Goal: Information Seeking & Learning: Learn about a topic

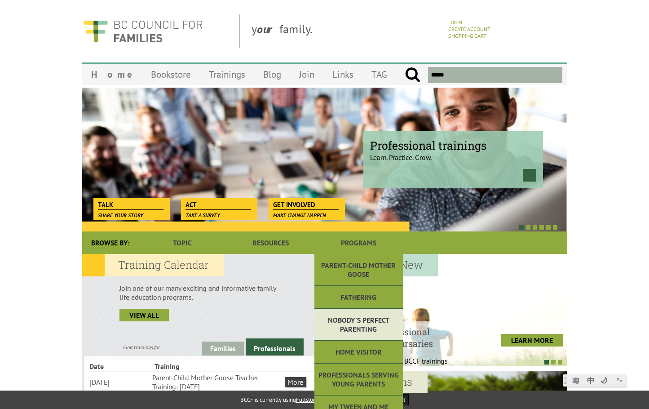
click at [355, 315] on link "Nobody's Perfect Parenting" at bounding box center [358, 325] width 88 height 32
click at [354, 316] on link "Nobody's Perfect Parenting" at bounding box center [358, 325] width 88 height 32
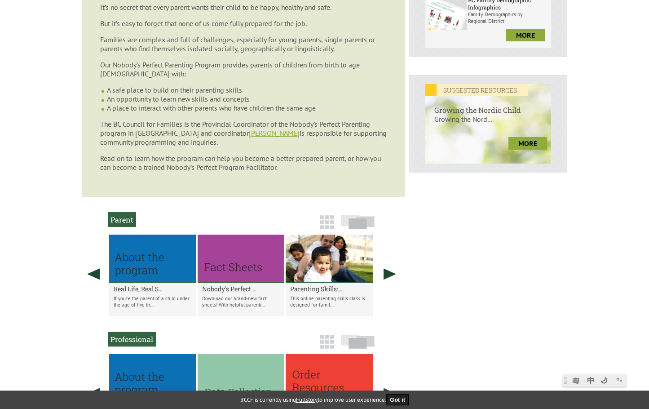
scroll to position [494, 0]
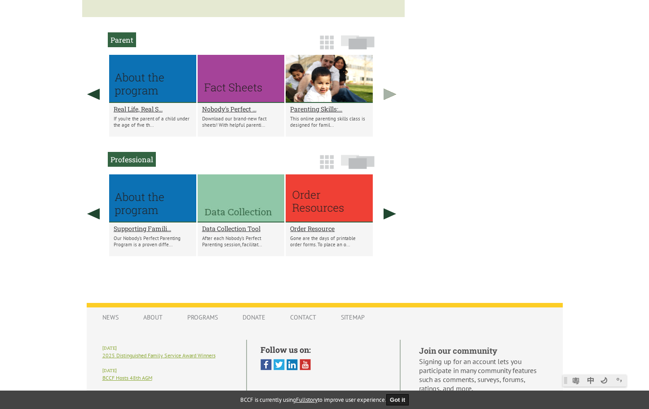
click at [395, 94] on link at bounding box center [390, 94] width 22 height 79
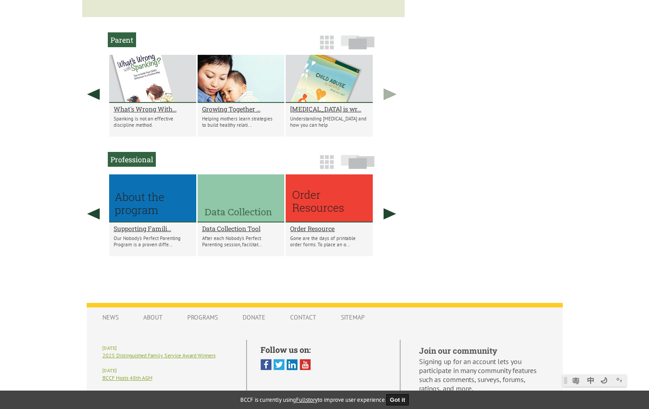
click at [395, 94] on link at bounding box center [390, 94] width 22 height 79
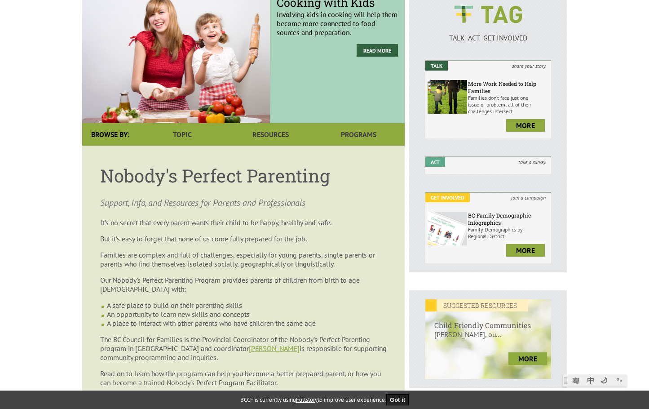
scroll to position [13, 0]
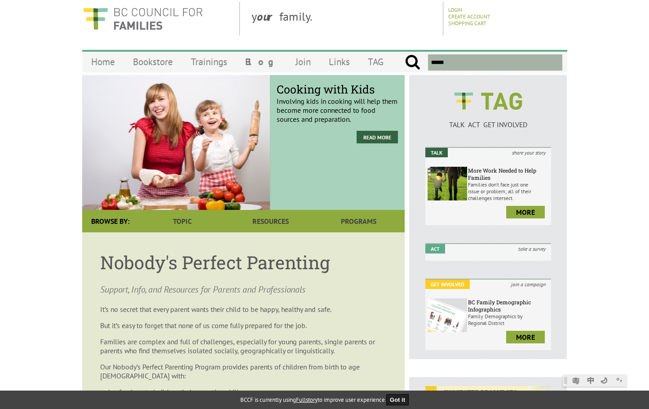
click at [135, 281] on article "Nobody's Perfect Parenting Support, Info, and Resources for Parents and Profess…" at bounding box center [243, 365] width 322 height 266
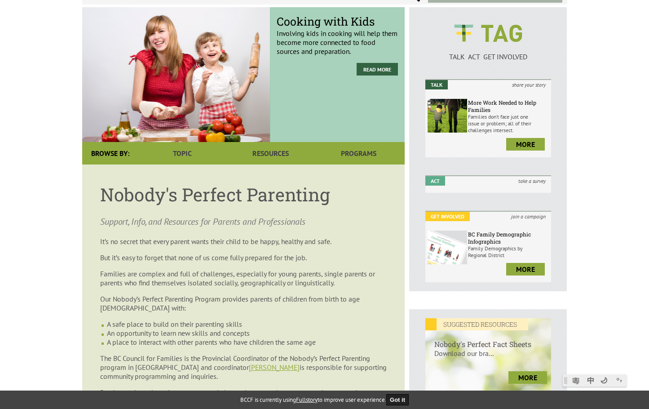
scroll to position [147, 0]
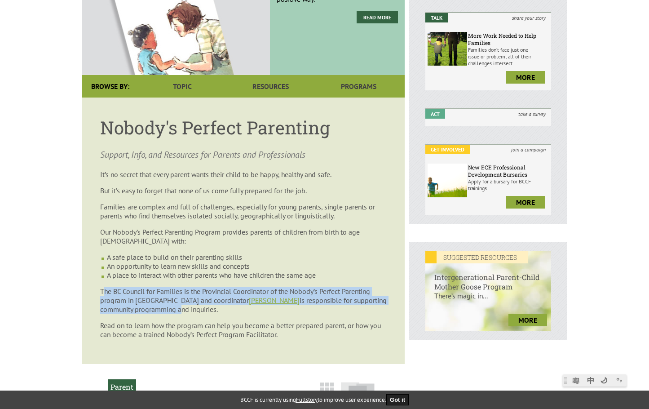
drag, startPoint x: 102, startPoint y: 295, endPoint x: 180, endPoint y: 306, distance: 78.5
click at [180, 306] on p "The BC Council for Families is the Provincial Coordinator of the Nobody’s Perfe…" at bounding box center [243, 300] width 287 height 27
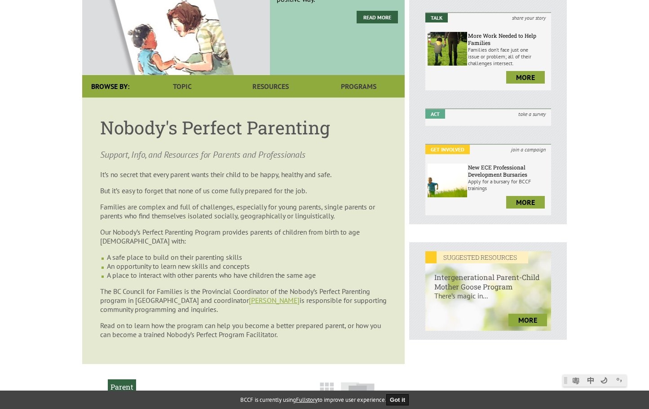
click at [163, 317] on article "Nobody's Perfect Parenting Support, Info, and Resources for Parents and Profess…" at bounding box center [243, 230] width 322 height 266
click at [121, 325] on p "Read on to learn how the program can help you become a better prepared parent, …" at bounding box center [243, 330] width 287 height 18
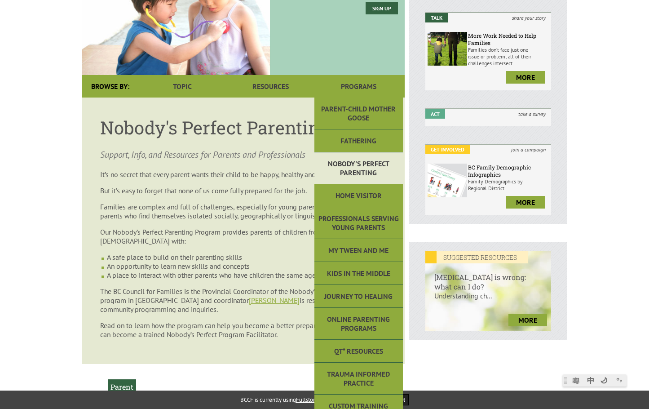
click at [380, 167] on link "Nobody's Perfect Parenting" at bounding box center [358, 168] width 88 height 32
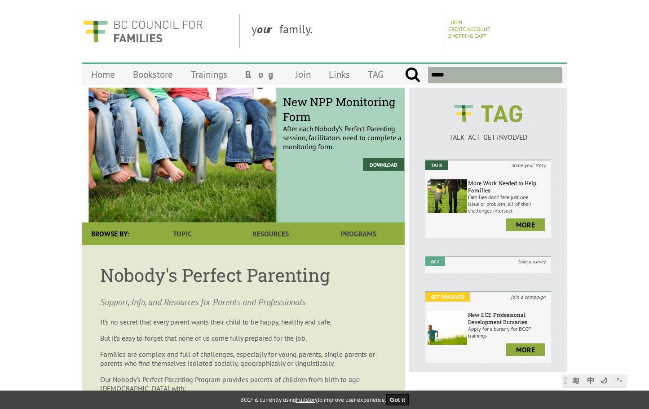
drag, startPoint x: 279, startPoint y: 133, endPoint x: 311, endPoint y: 131, distance: 31.9
click at [311, 131] on p "After each Nobody’s Perfect Parenting session, facilitators need to complete a …" at bounding box center [343, 126] width 121 height 49
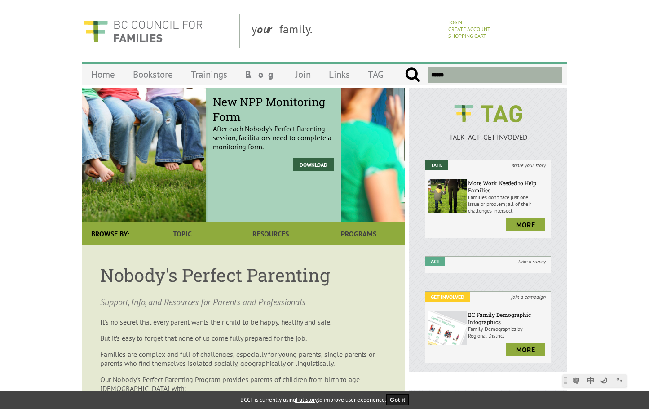
drag, startPoint x: 333, startPoint y: 136, endPoint x: 102, endPoint y: 144, distance: 230.6
click at [213, 133] on p "After each Nobody’s Perfect Parenting session, facilitators need to complete a …" at bounding box center [273, 126] width 121 height 49
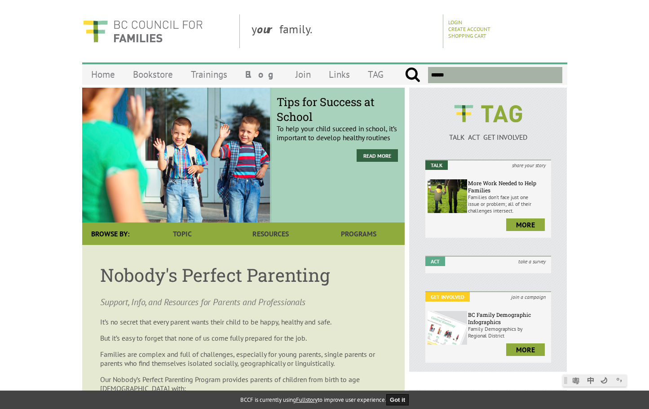
drag, startPoint x: 322, startPoint y: 135, endPoint x: 150, endPoint y: 140, distance: 172.1
click at [277, 140] on p "To help your child succeed in school, it’s important to develop healthy routines" at bounding box center [337, 122] width 121 height 40
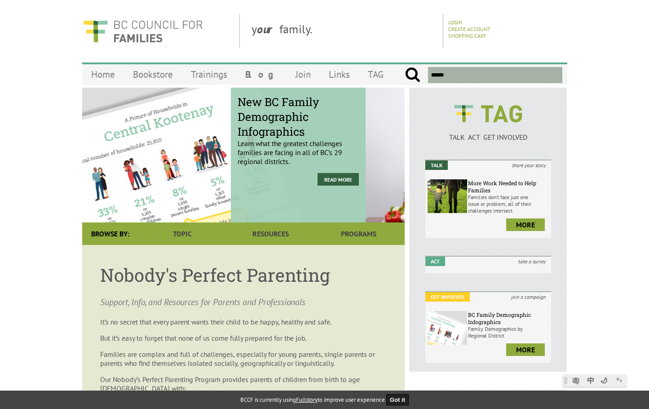
drag, startPoint x: 310, startPoint y: 134, endPoint x: 57, endPoint y: 141, distance: 253.0
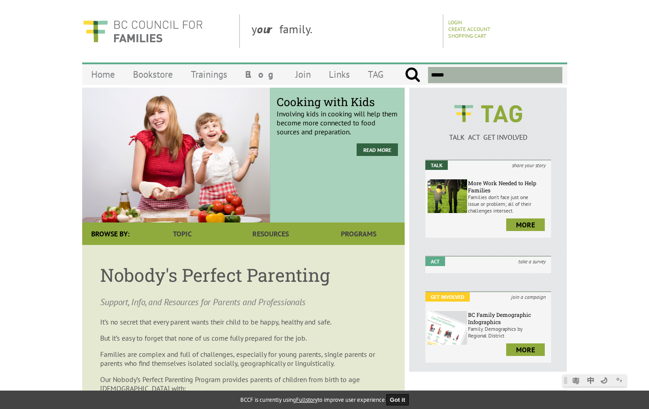
drag, startPoint x: 242, startPoint y: 129, endPoint x: 168, endPoint y: 135, distance: 74.3
click at [277, 133] on p "Involving kids in cooking will help them become more connected to food sources …" at bounding box center [337, 119] width 121 height 35
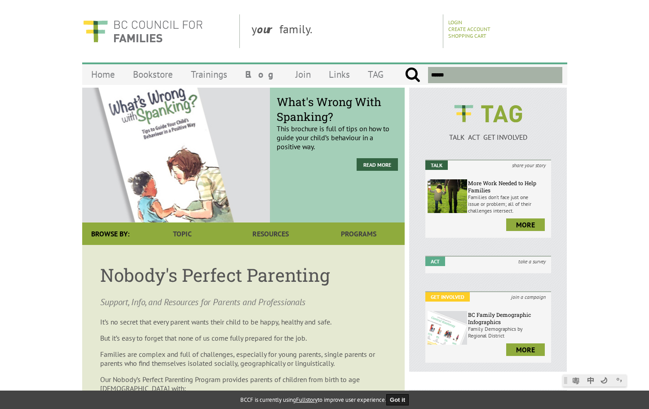
click at [270, 129] on div "What's Wrong With Spanking? This brochure is full of tips on how to guide your …" at bounding box center [337, 155] width 135 height 135
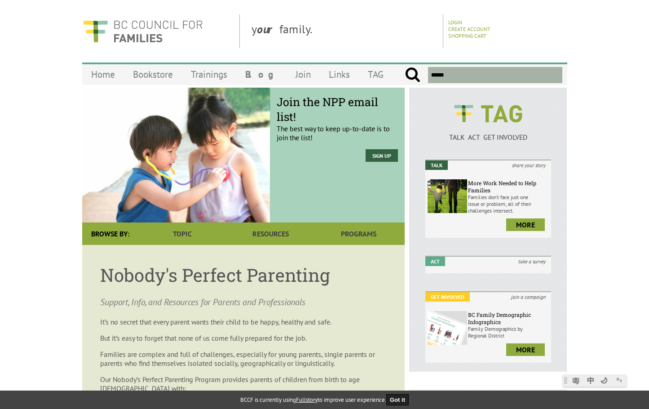
click at [451, 74] on input "text" at bounding box center [495, 75] width 134 height 16
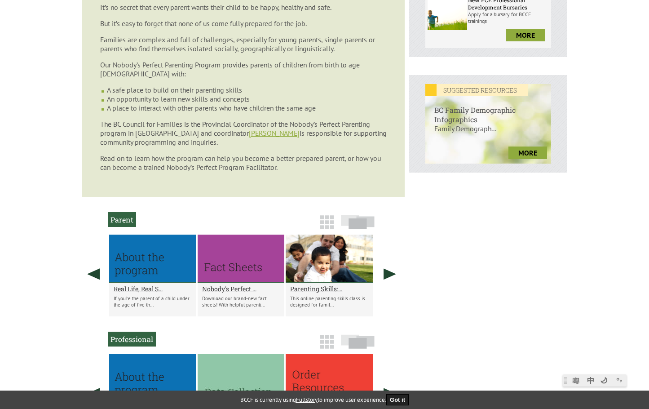
scroll to position [552, 0]
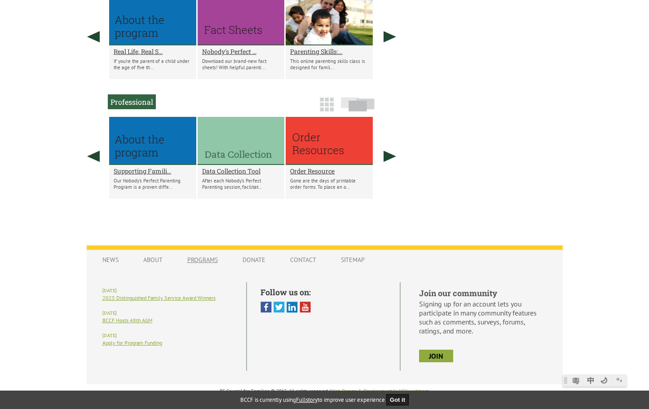
click at [212, 263] on link "Programs" at bounding box center [202, 259] width 49 height 17
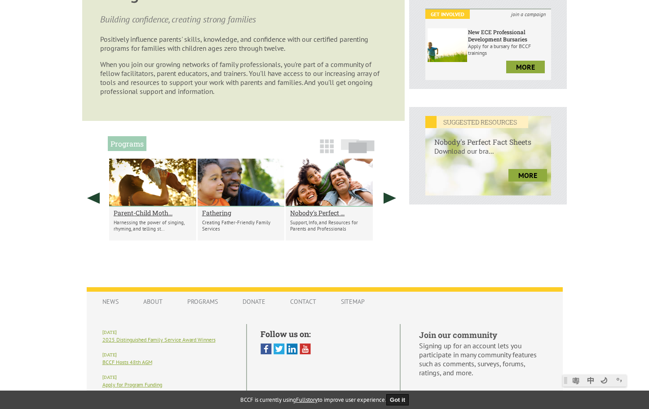
scroll to position [314, 0]
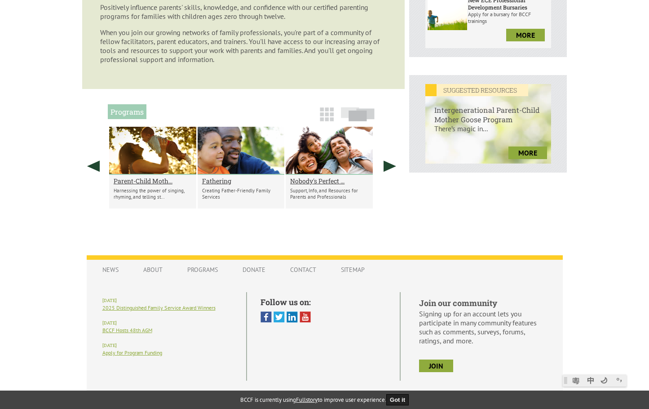
click at [335, 164] on div at bounding box center [329, 151] width 87 height 48
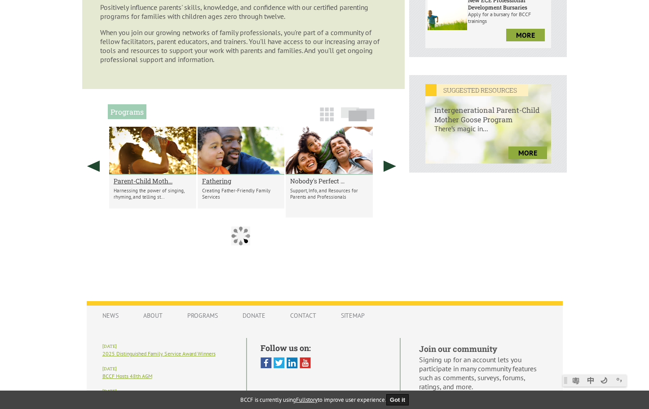
click at [323, 179] on h2 "Nobody's Perfect ..." at bounding box center [329, 181] width 78 height 9
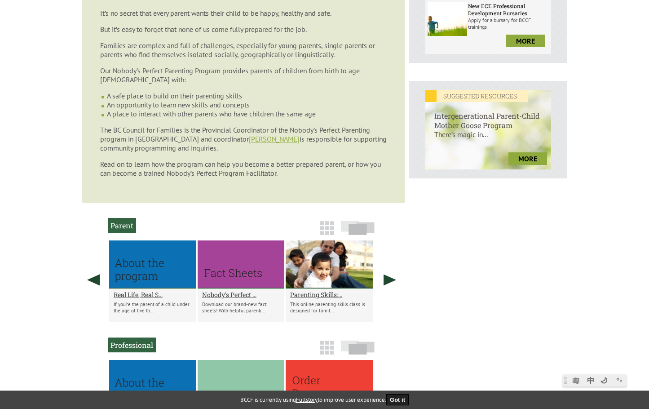
scroll to position [314, 0]
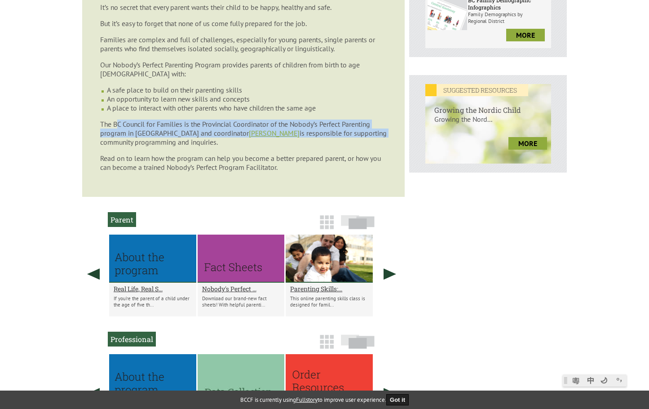
drag, startPoint x: 117, startPoint y: 127, endPoint x: 373, endPoint y: 135, distance: 256.6
click at [373, 135] on p "The BC Council for Families is the Provincial Coordinator of the Nobody’s Perfe…" at bounding box center [243, 132] width 287 height 27
click at [367, 136] on p "The BC Council for Families is the Provincial Coordinator of the Nobody’s Perfe…" at bounding box center [243, 132] width 287 height 27
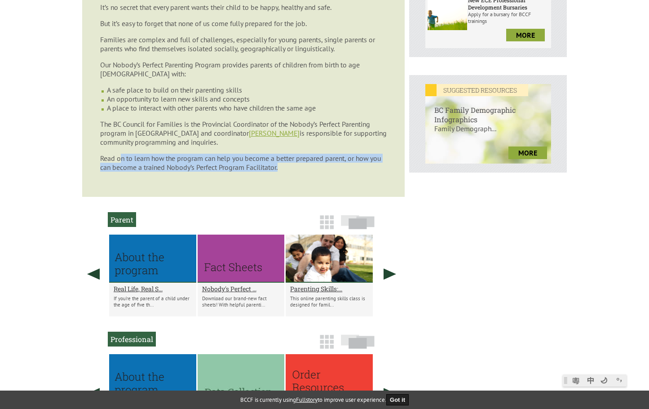
drag, startPoint x: 123, startPoint y: 158, endPoint x: 384, endPoint y: 169, distance: 261.2
click at [384, 169] on p "Read on to learn how the program can help you become a better prepared parent, …" at bounding box center [243, 163] width 287 height 18
click at [272, 169] on p "Read on to learn how the program can help you become a better prepared parent, …" at bounding box center [243, 163] width 287 height 18
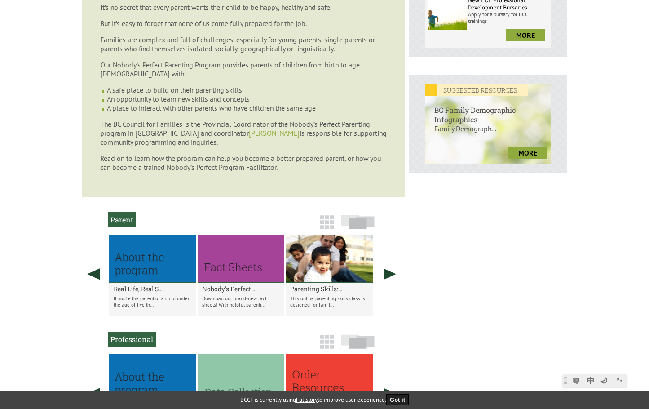
click at [258, 134] on link "[PERSON_NAME]" at bounding box center [274, 132] width 51 height 9
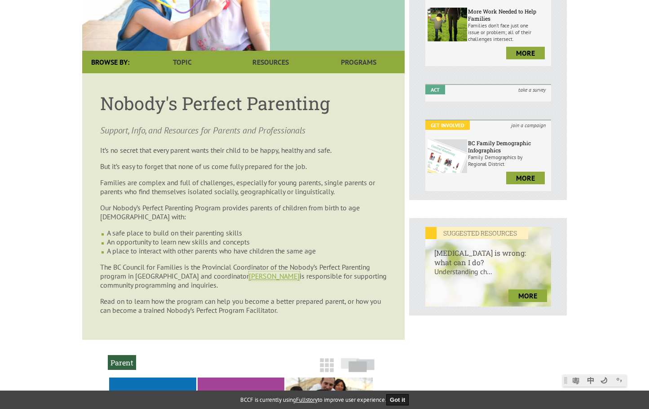
scroll to position [13, 0]
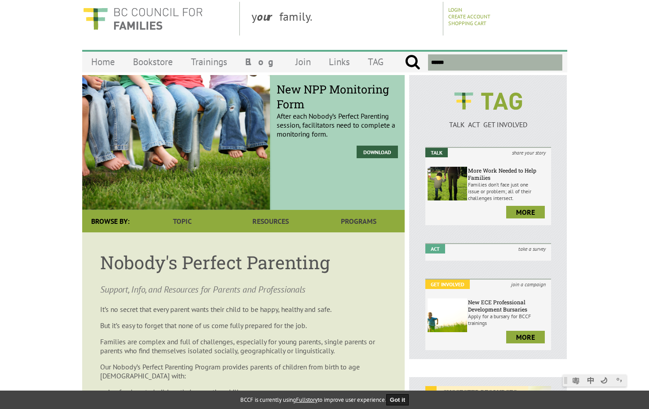
click at [479, 60] on input "text" at bounding box center [495, 62] width 134 height 16
